Goal: Share content: Share content

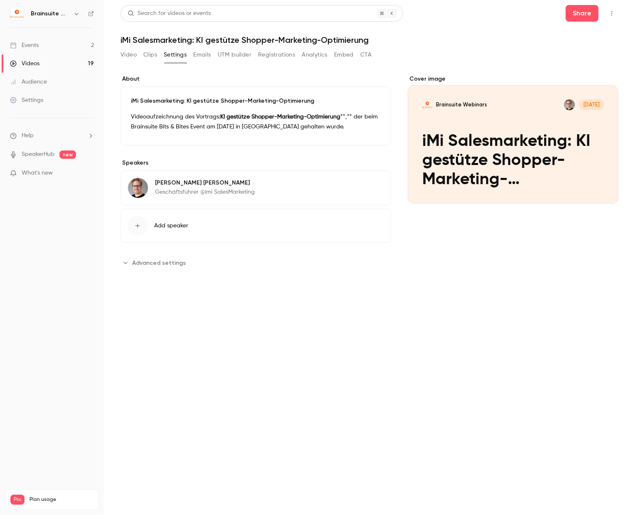
click at [124, 54] on button "Video" at bounding box center [129, 54] width 16 height 13
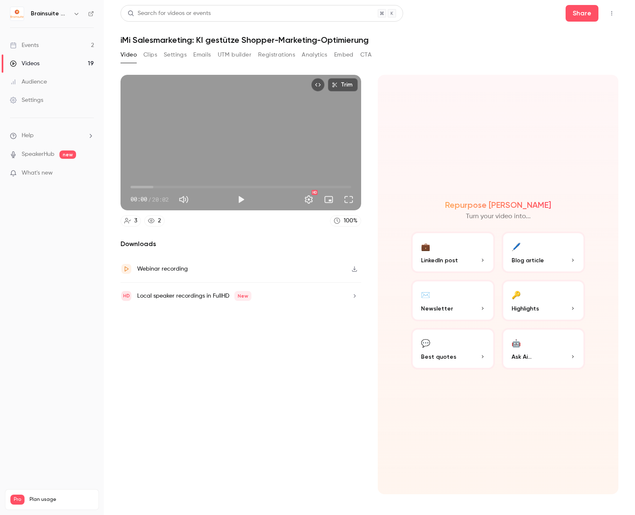
click at [180, 54] on button "Settings" at bounding box center [175, 54] width 23 height 13
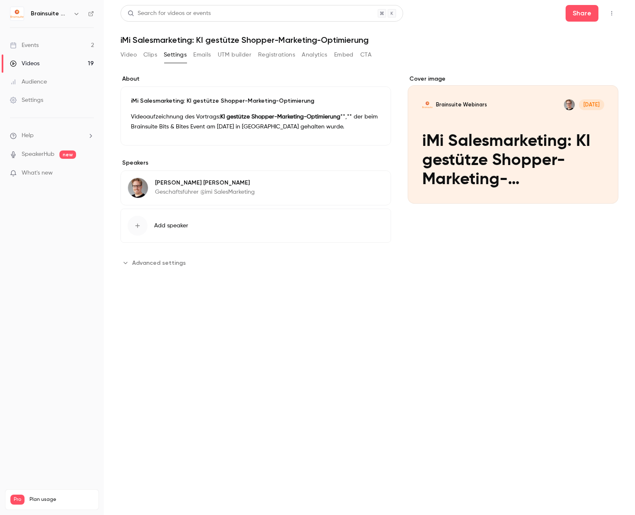
click at [336, 52] on button "Embed" at bounding box center [344, 54] width 20 height 13
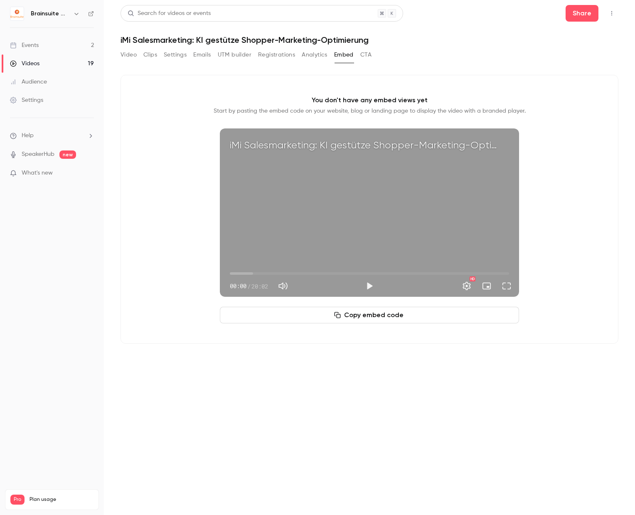
click at [182, 56] on button "Settings" at bounding box center [175, 54] width 23 height 13
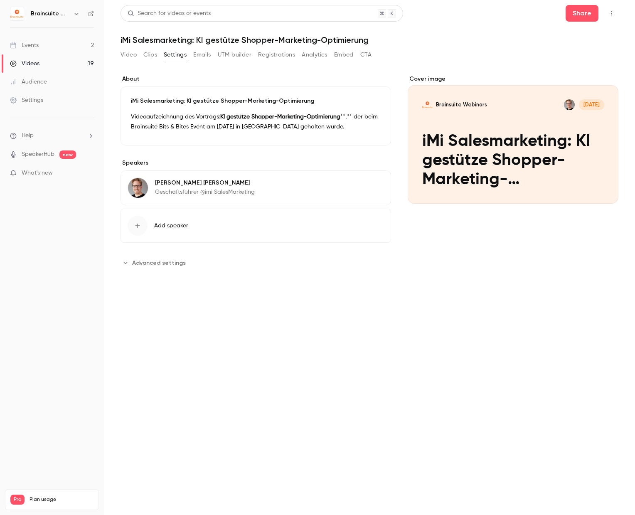
click at [151, 56] on button "Clips" at bounding box center [150, 54] width 14 height 13
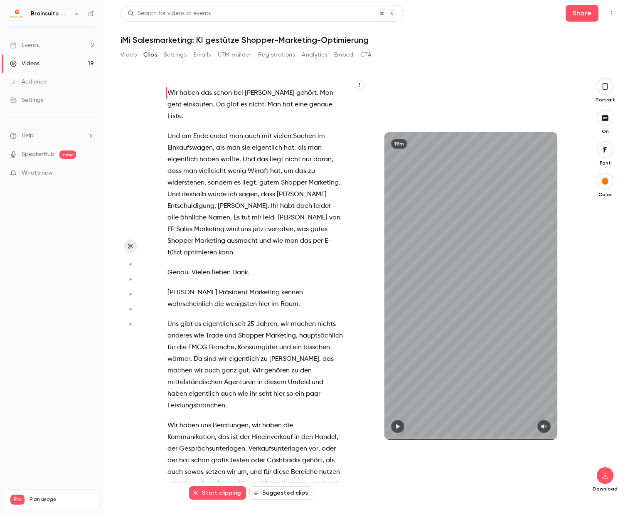
click at [128, 53] on button "Video" at bounding box center [129, 54] width 16 height 13
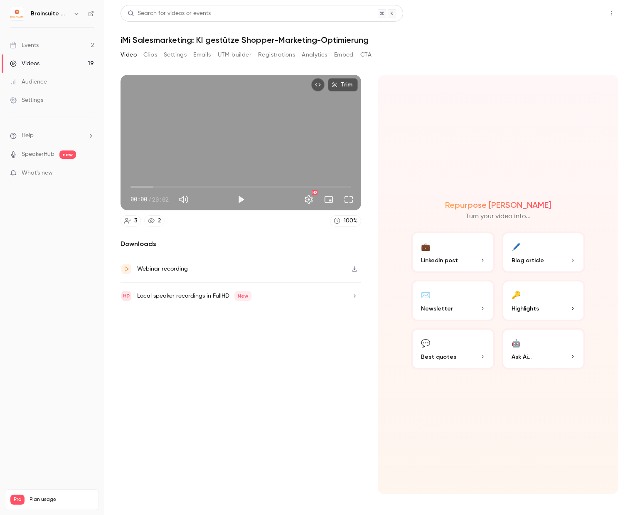
click at [588, 15] on button "Share" at bounding box center [582, 13] width 33 height 17
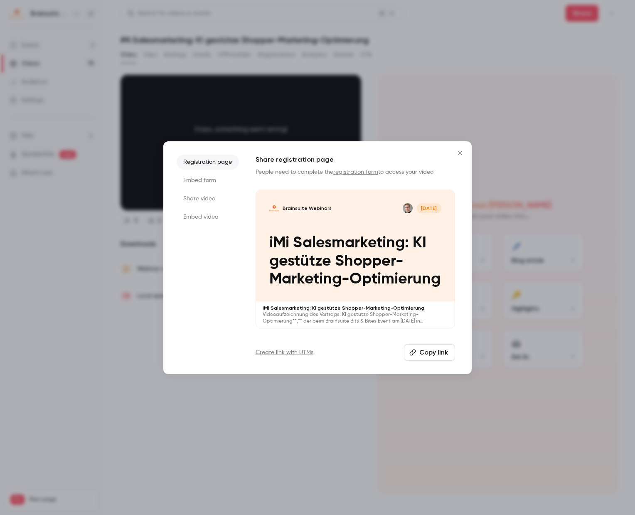
click at [208, 199] on li "Share video" at bounding box center [208, 198] width 62 height 15
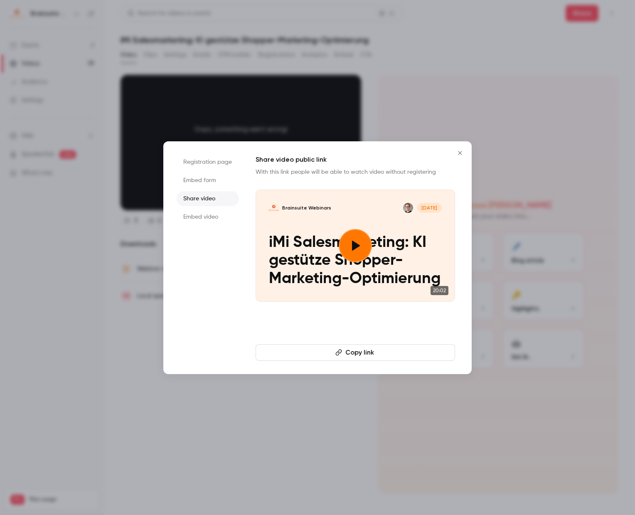
click at [219, 217] on li "Embed video" at bounding box center [208, 217] width 62 height 15
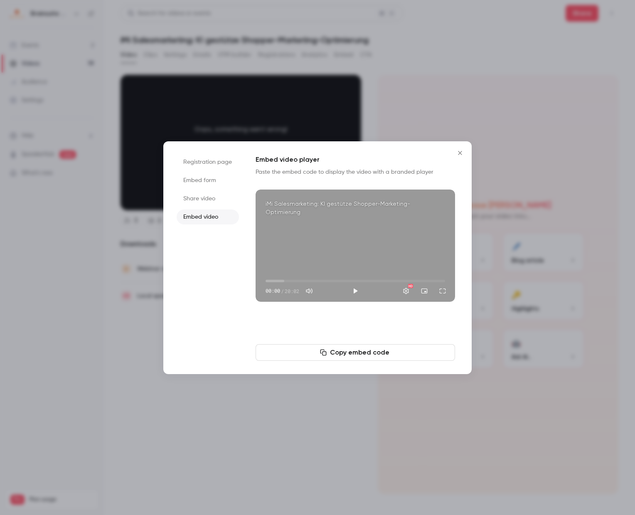
click at [340, 355] on button "Copy embed code" at bounding box center [356, 352] width 200 height 17
